Goal: Task Accomplishment & Management: Manage account settings

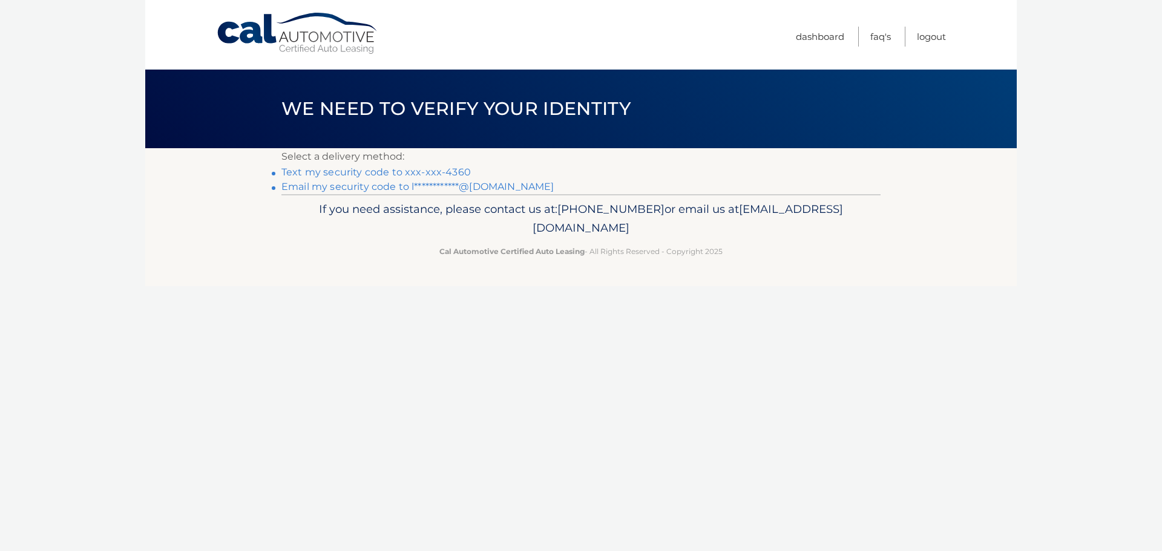
click at [337, 173] on link "Text my security code to xxx-xxx-4360" at bounding box center [375, 171] width 189 height 11
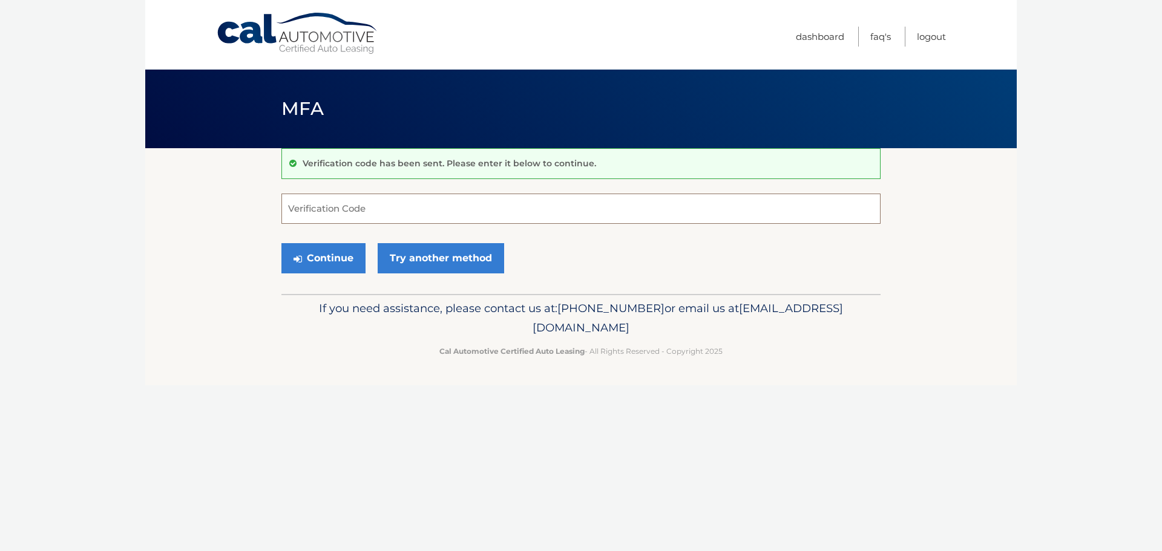
click at [376, 203] on input "Verification Code" at bounding box center [580, 209] width 599 height 30
type input "773059"
click at [281, 243] on button "Continue" at bounding box center [323, 258] width 84 height 30
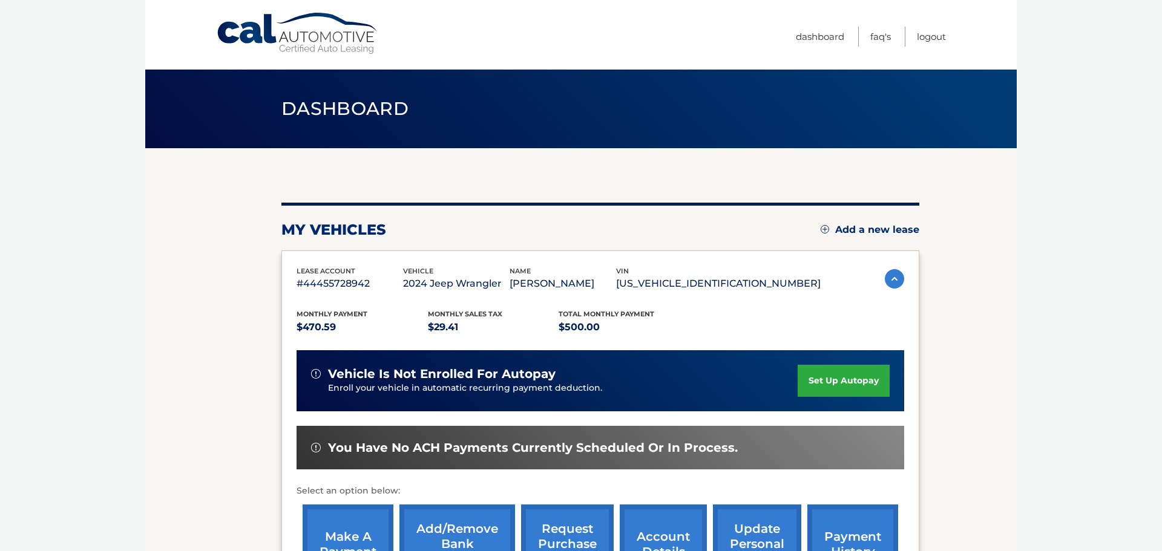
click at [210, 358] on section "my vehicles Add a new lease lease account #44455728942 vehicle 2024 Jeep Wrangl…" at bounding box center [581, 394] width 872 height 493
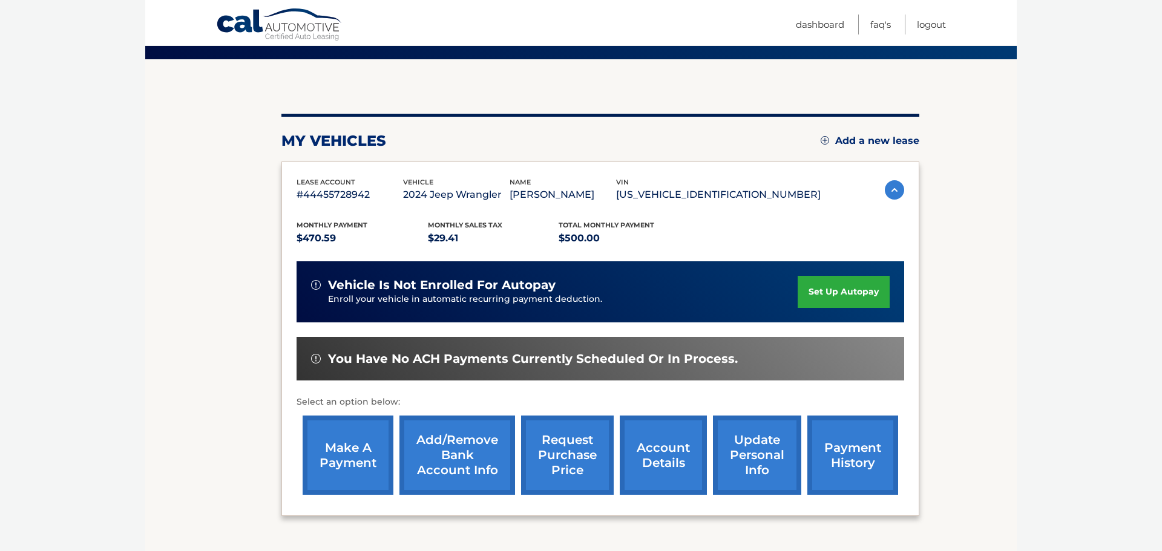
scroll to position [84, 0]
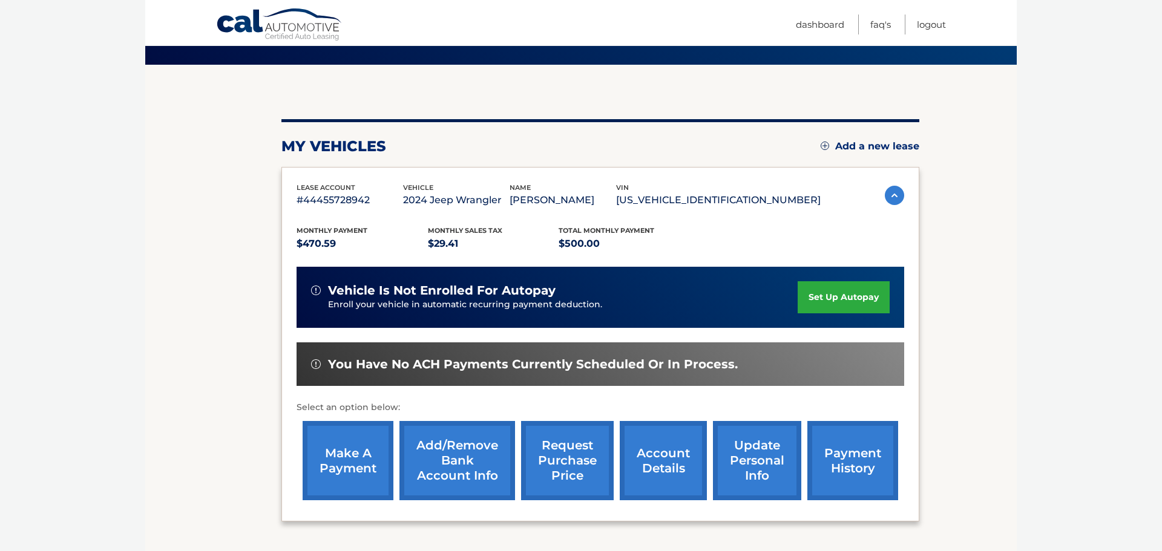
click at [349, 460] on link "make a payment" at bounding box center [348, 460] width 91 height 79
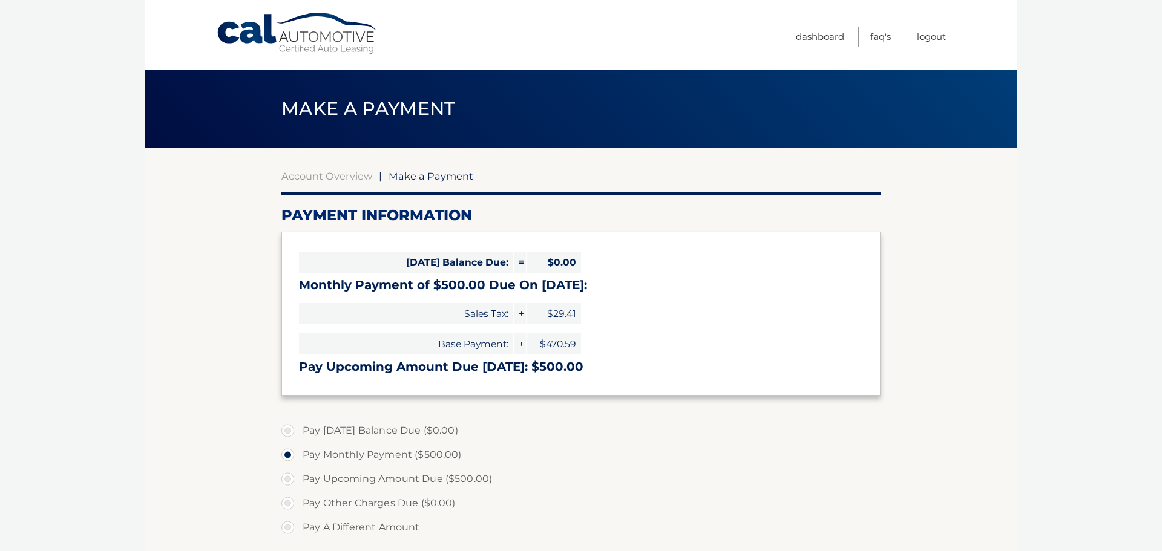
select select "OGU0MzVhNWMtODg2Ny00NGM1LTgxODgtNzFhYTc4ZDQ2YWQy"
